Goal: Navigation & Orientation: Find specific page/section

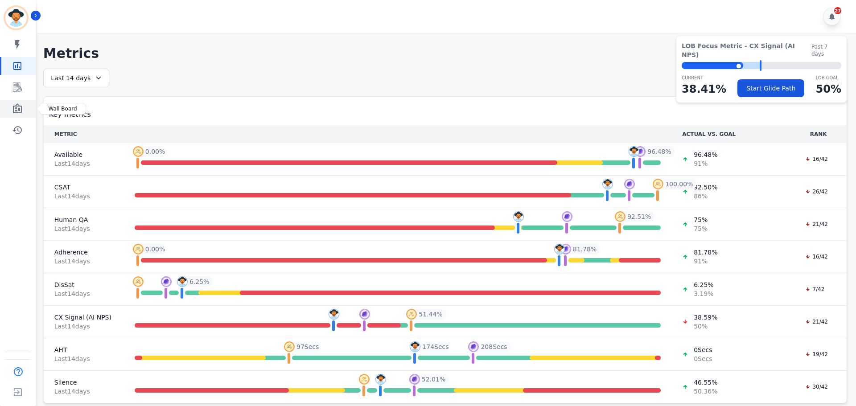
click at [12, 102] on link "Sidebar" at bounding box center [18, 109] width 34 height 18
